Goal: Navigation & Orientation: Find specific page/section

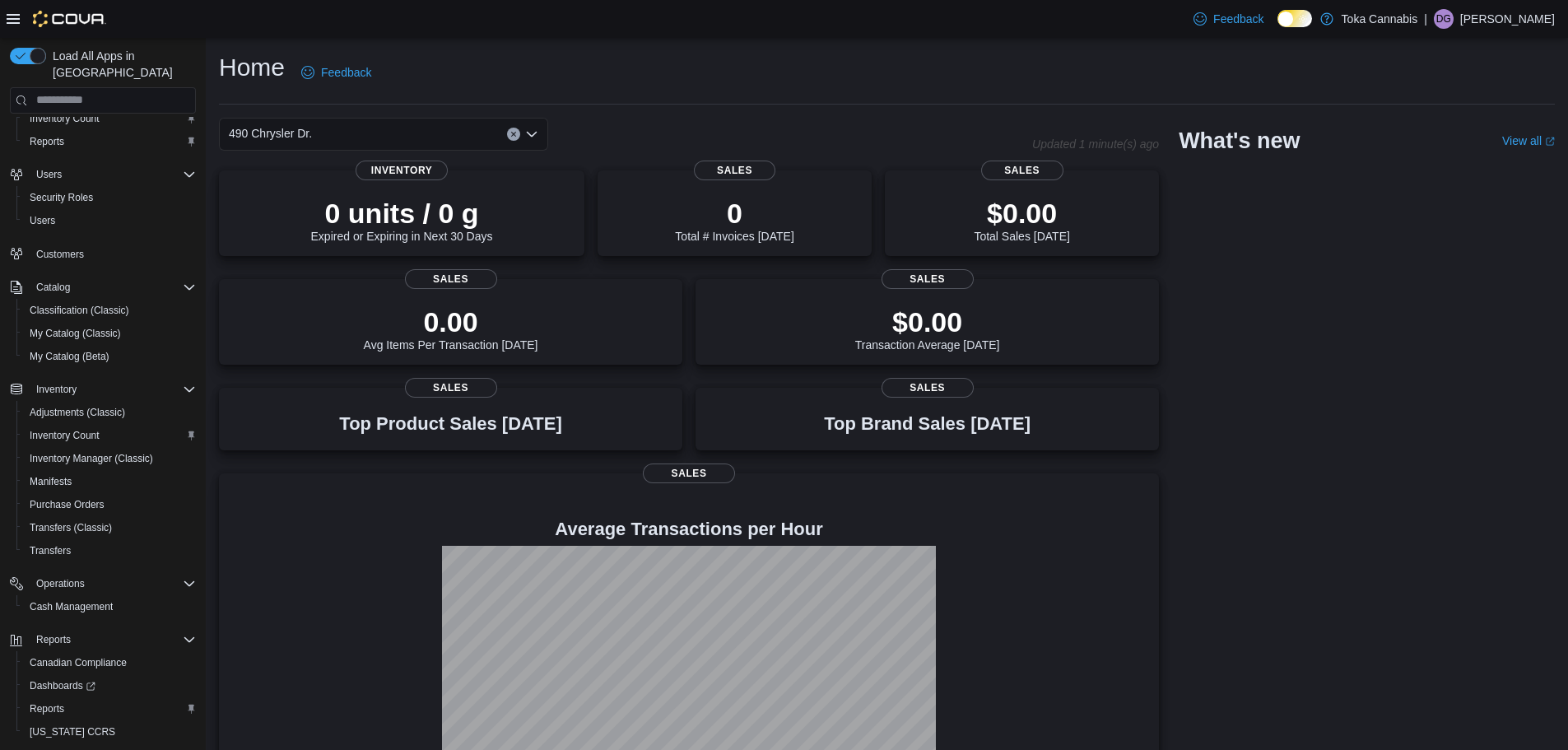
scroll to position [77, 0]
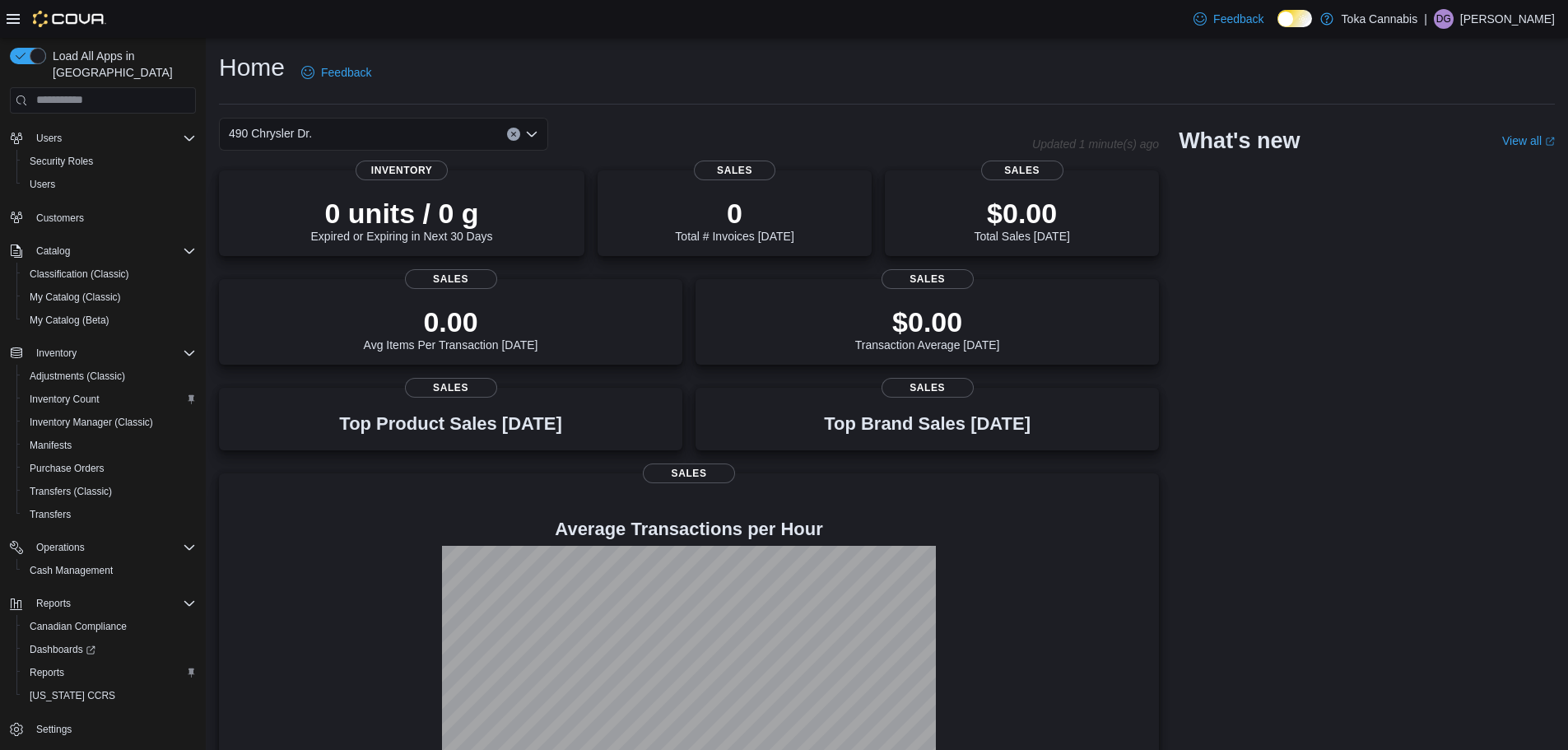
click at [1507, 20] on p "[PERSON_NAME]" at bounding box center [1507, 19] width 94 height 19
click at [1446, 163] on span "Sign Out" at bounding box center [1448, 162] width 45 height 17
